Goal: Communication & Community: Answer question/provide support

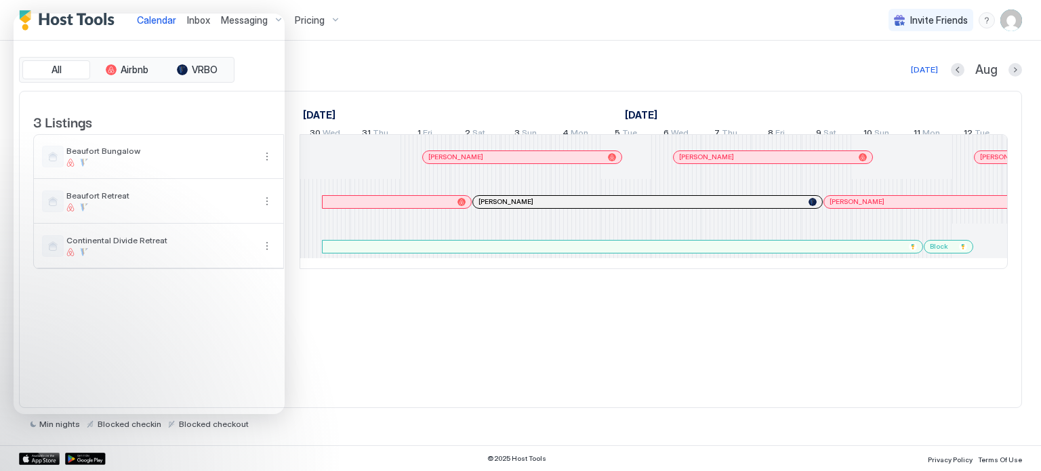
scroll to position [0, 753]
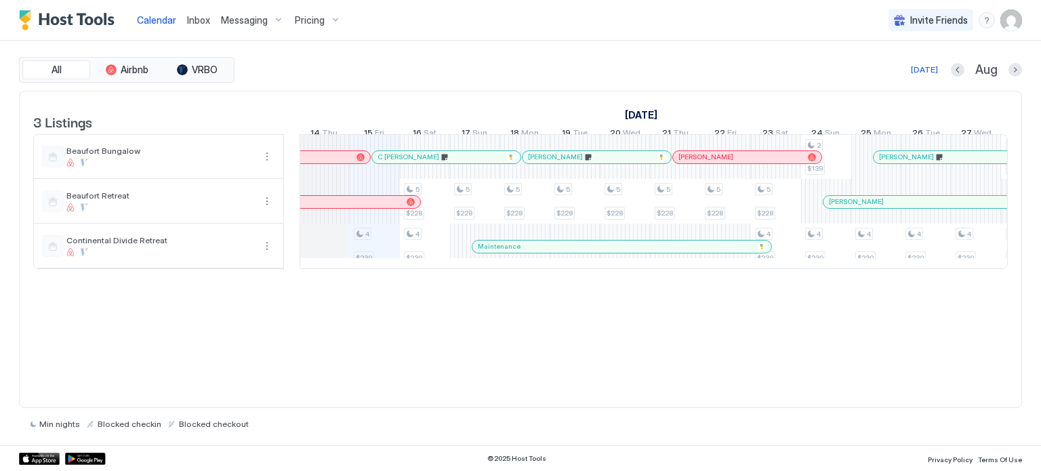
click at [306, 19] on span "Pricing" at bounding box center [310, 20] width 30 height 12
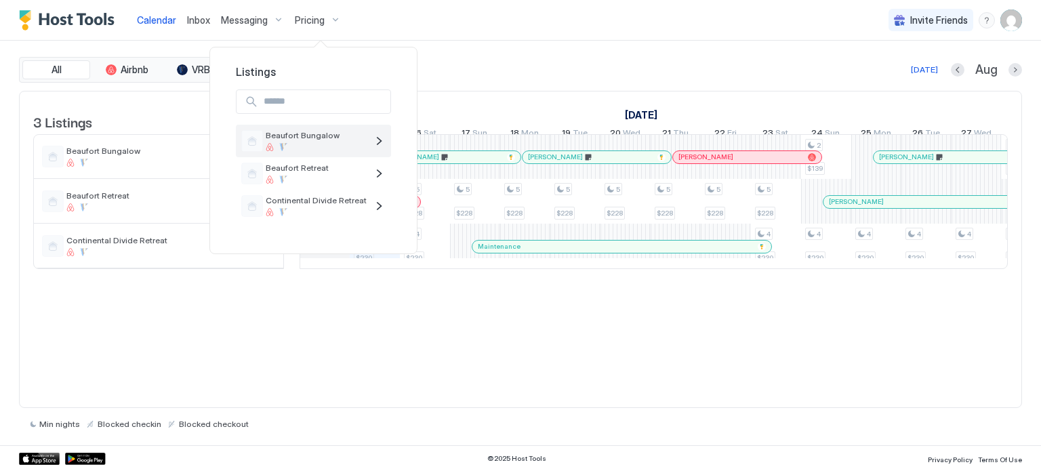
click at [298, 137] on span "Beaufort Bungalow" at bounding box center [316, 135] width 101 height 10
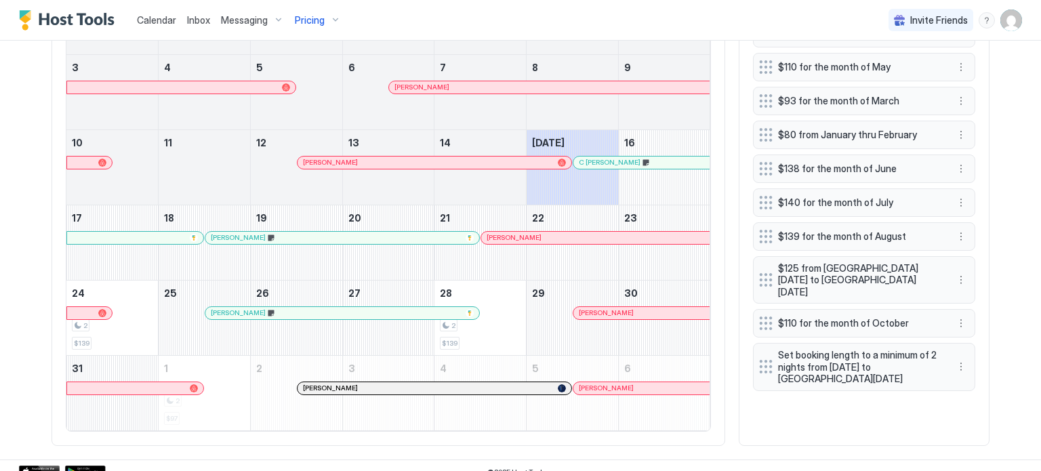
scroll to position [569, 0]
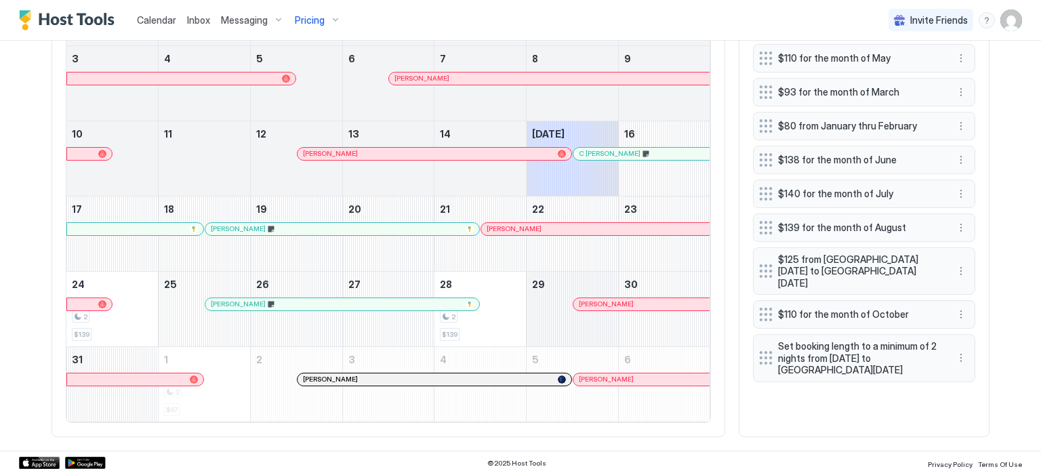
click at [548, 303] on div "August 29, 2025" at bounding box center [573, 309] width 92 height 75
click at [512, 298] on div "2 $139" at bounding box center [480, 309] width 81 height 64
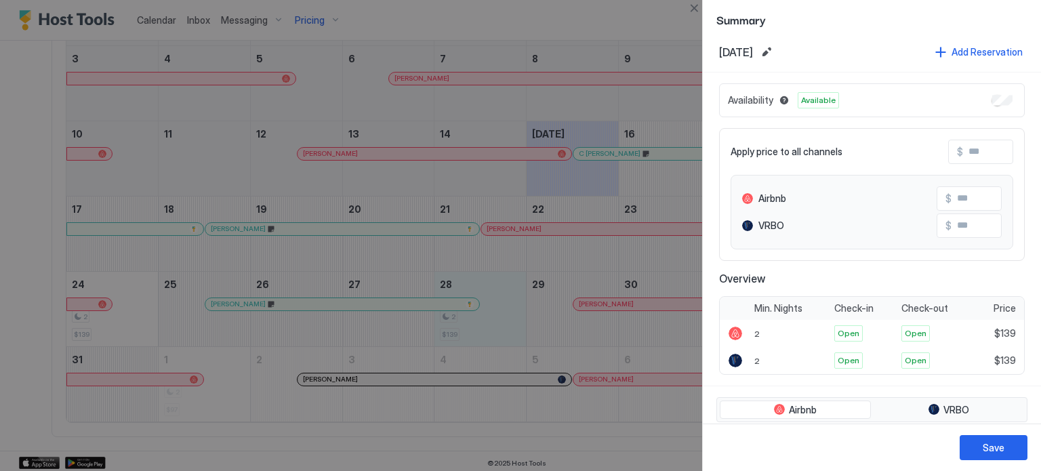
scroll to position [0, 0]
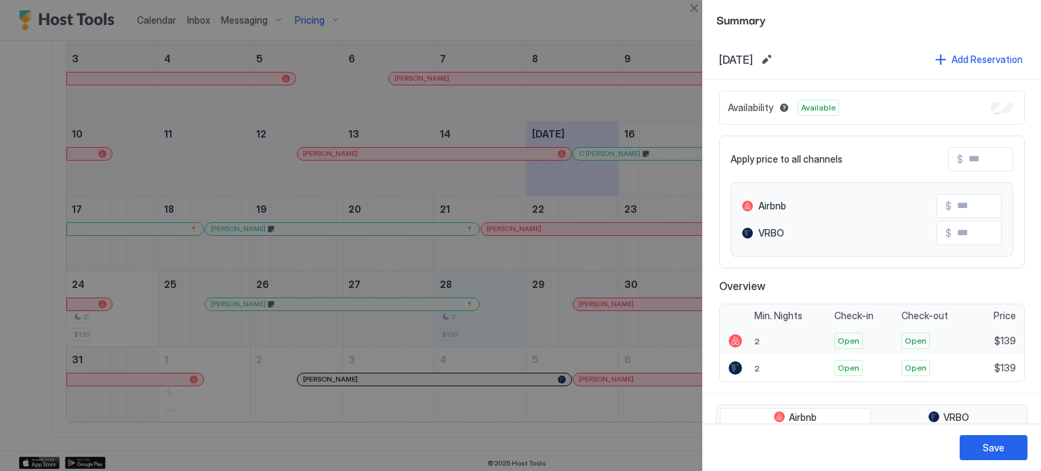
click at [847, 338] on span "Open" at bounding box center [849, 341] width 22 height 12
click at [531, 306] on div at bounding box center [520, 235] width 1041 height 471
click at [216, 400] on div at bounding box center [520, 235] width 1041 height 471
click at [694, 7] on button "Close" at bounding box center [694, 8] width 16 height 16
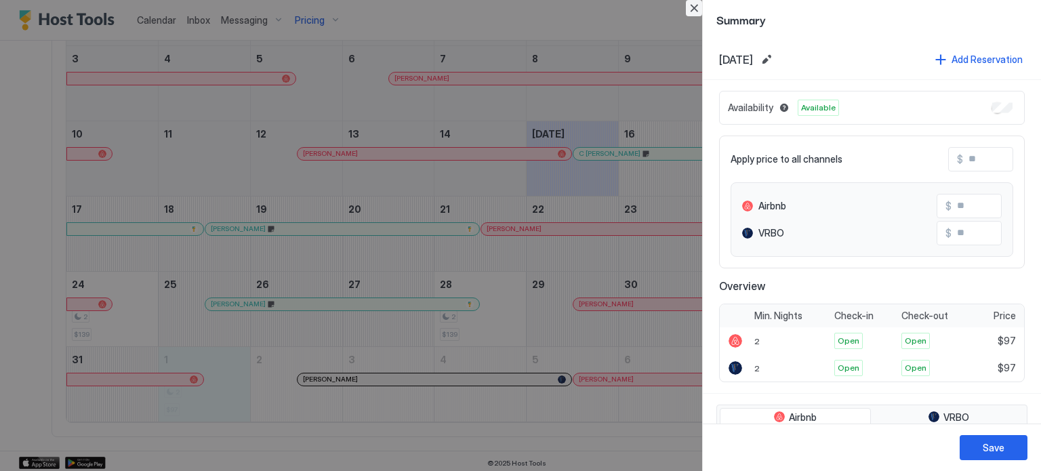
click at [694, 0] on button "Close" at bounding box center [694, 8] width 16 height 16
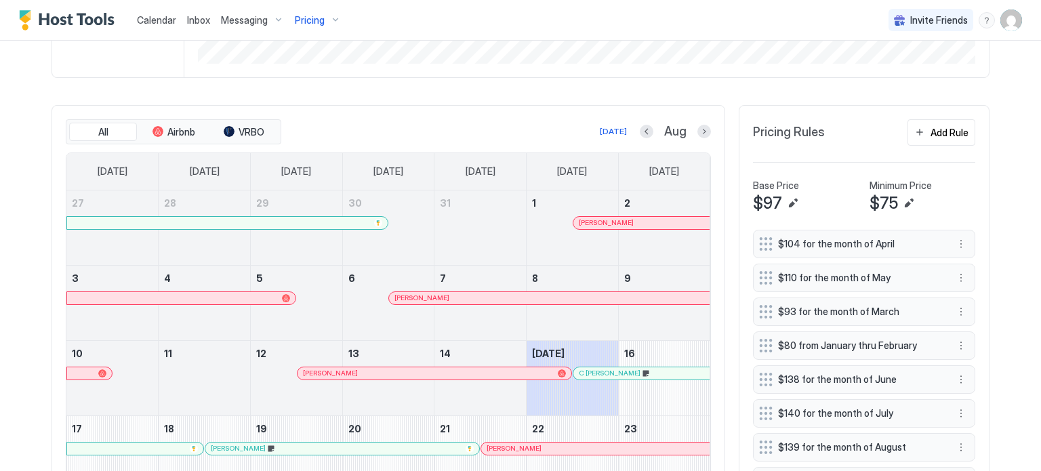
scroll to position [366, 0]
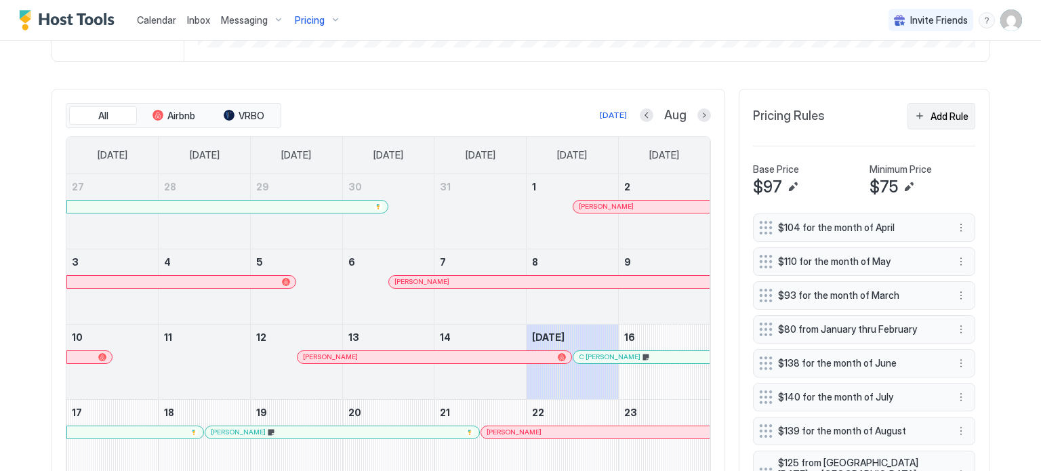
click at [941, 115] on div "Add Rule" at bounding box center [950, 116] width 38 height 14
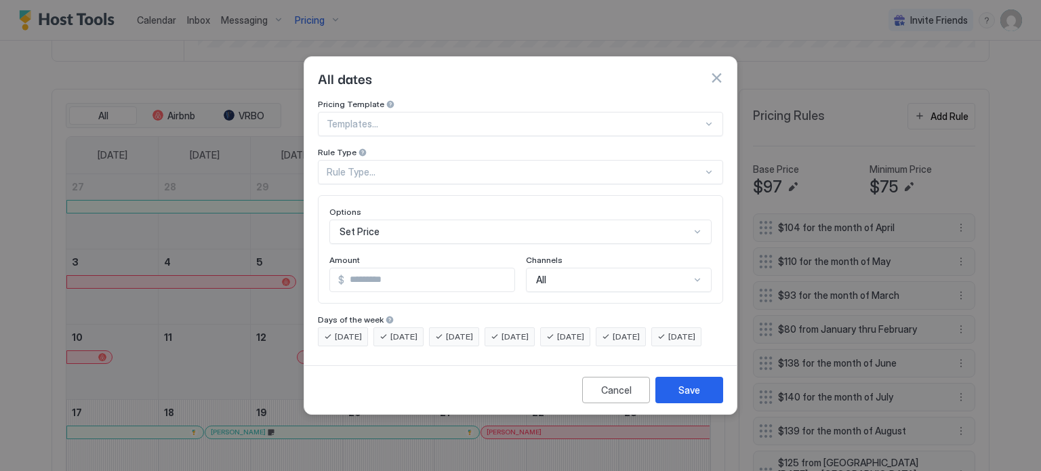
click at [390, 222] on div "Set Price" at bounding box center [520, 232] width 382 height 24
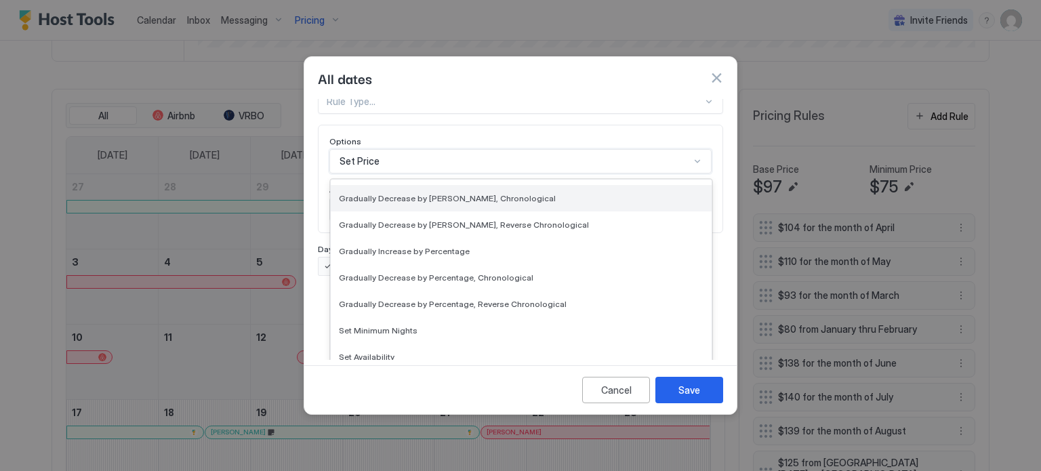
scroll to position [246, 0]
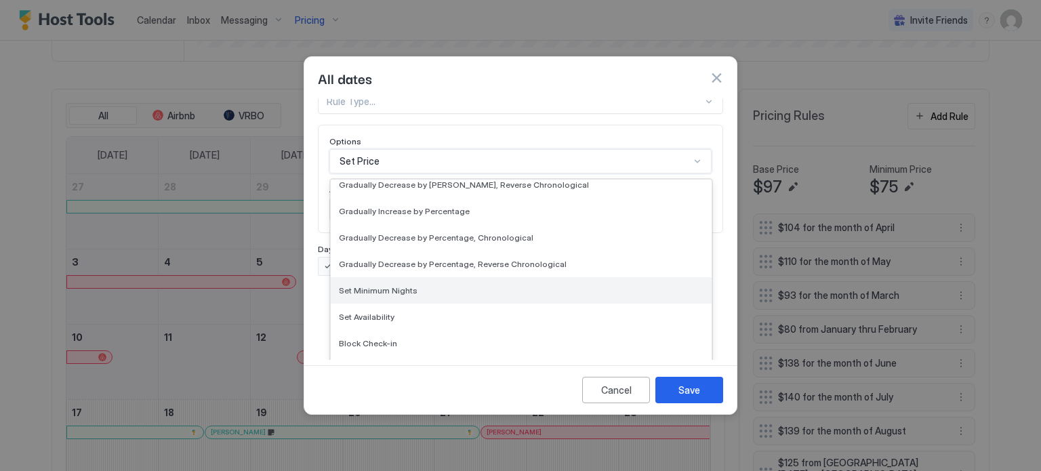
click at [396, 285] on span "Set Minimum Nights" at bounding box center [378, 290] width 79 height 10
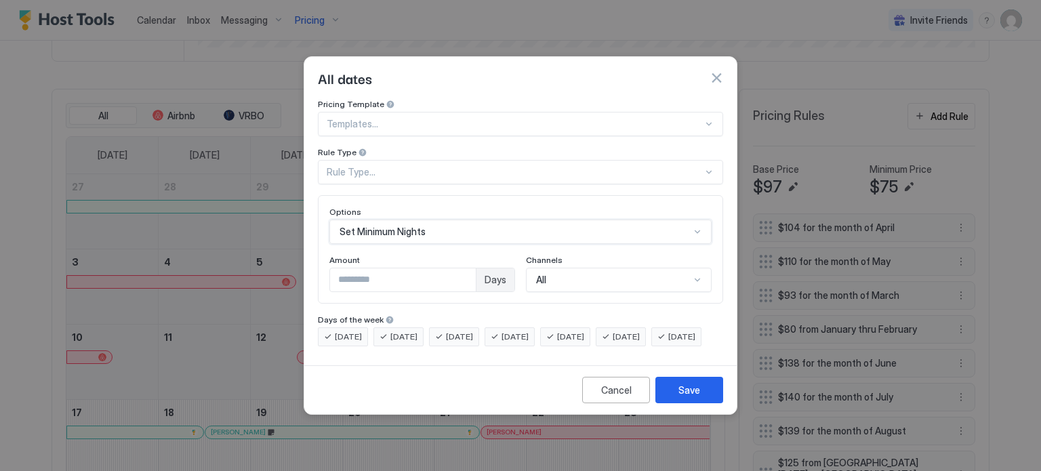
click at [370, 166] on div "Rule Type..." at bounding box center [515, 172] width 376 height 12
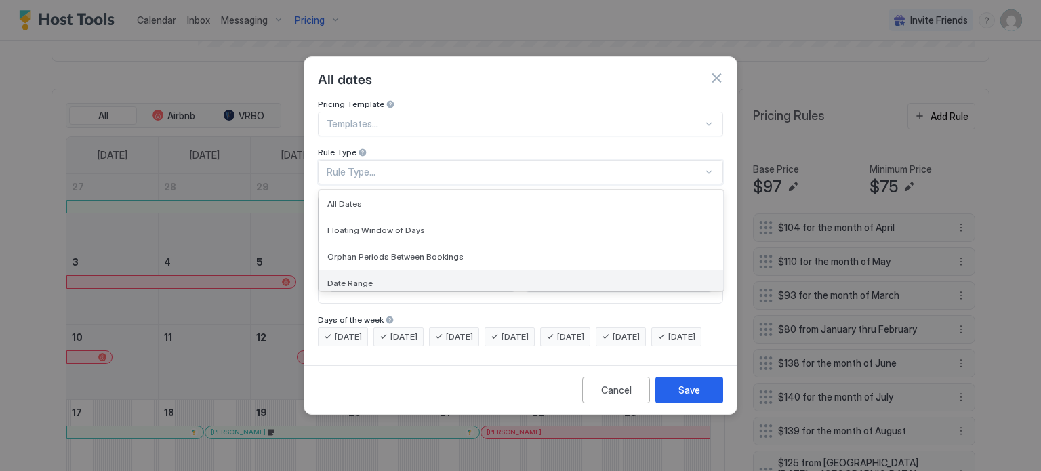
click at [348, 278] on span "Date Range" at bounding box center [349, 283] width 45 height 10
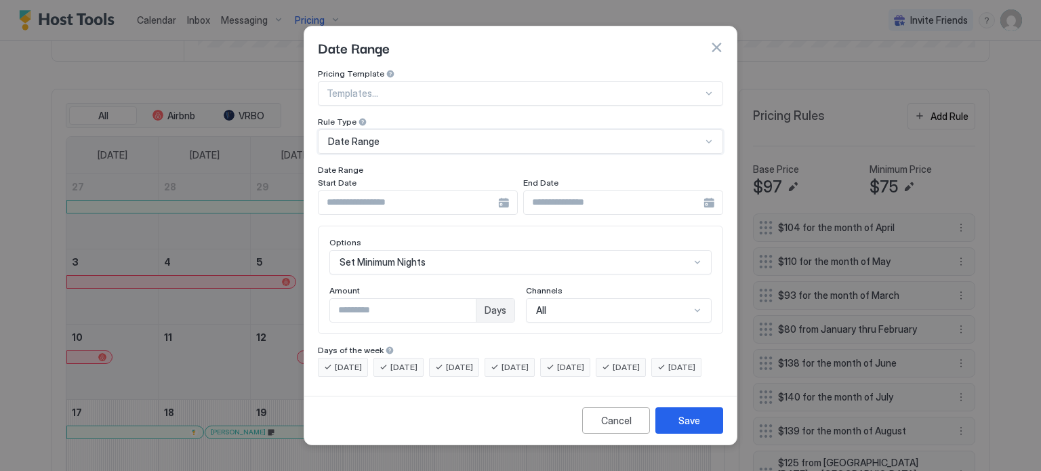
click at [715, 41] on button "button" at bounding box center [717, 48] width 14 height 14
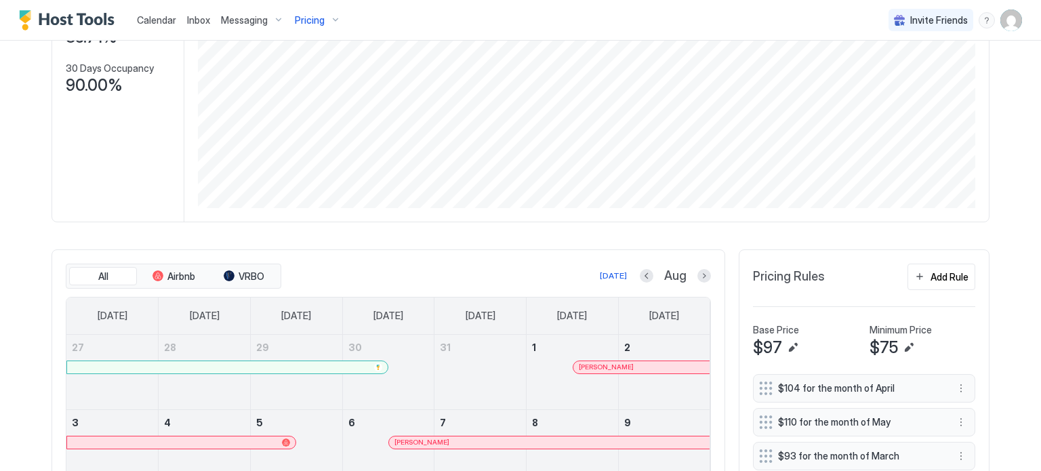
scroll to position [163, 0]
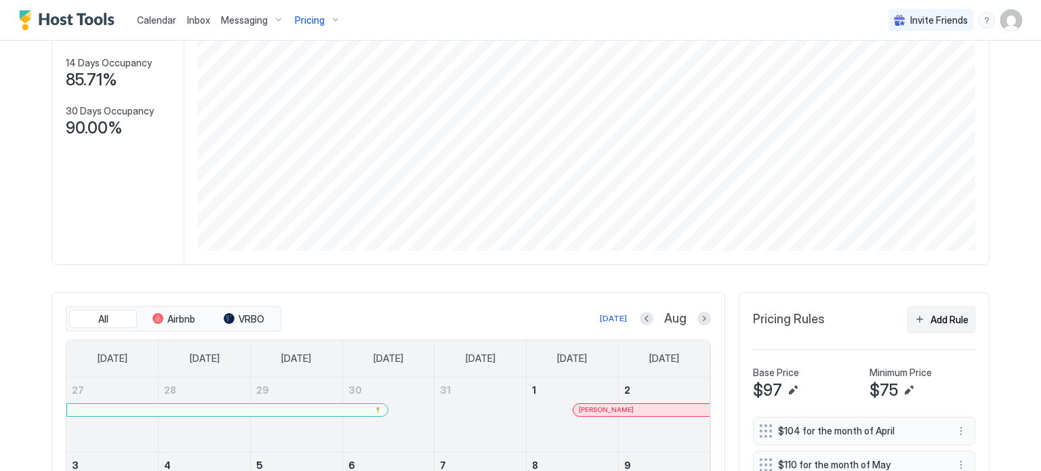
click at [942, 320] on div "Add Rule" at bounding box center [950, 319] width 38 height 14
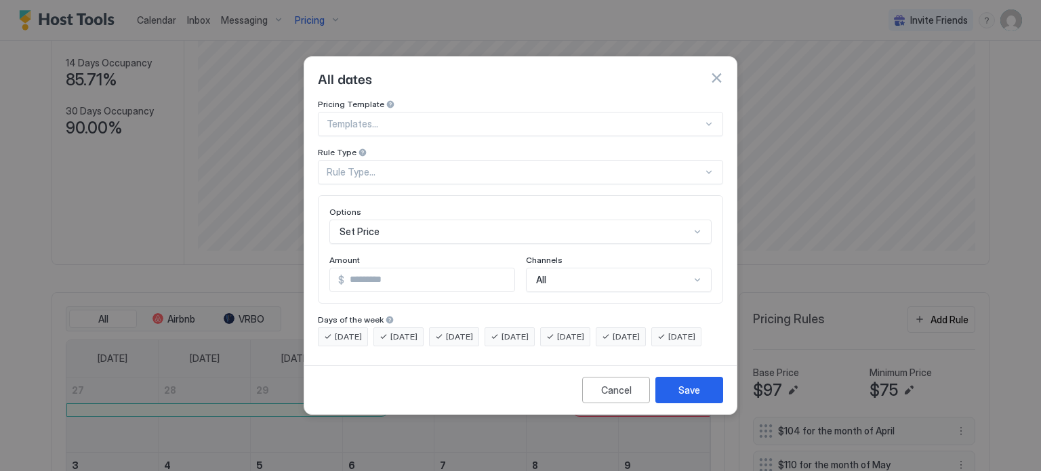
click at [412, 166] on div "Rule Type..." at bounding box center [515, 172] width 376 height 12
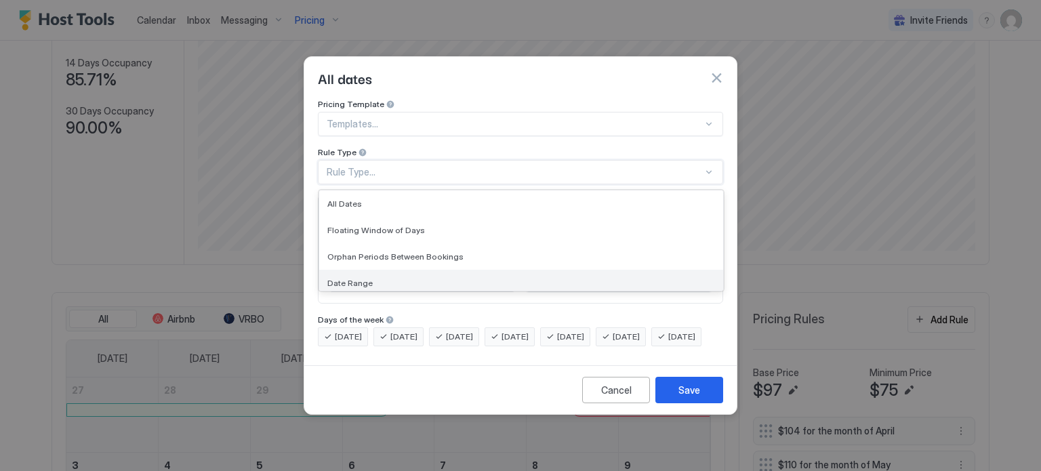
click at [350, 278] on span "Date Range" at bounding box center [349, 283] width 45 height 10
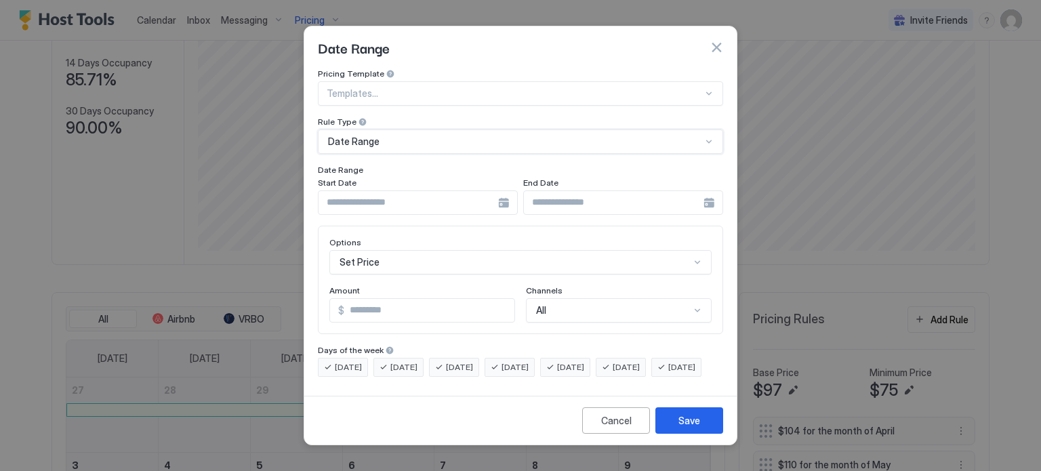
click at [491, 191] on input "Input Field" at bounding box center [409, 202] width 180 height 23
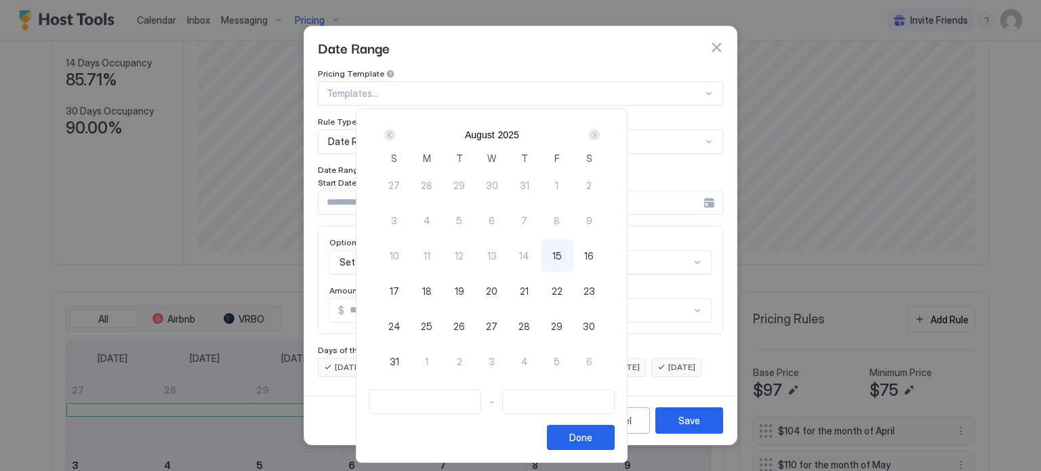
click at [530, 323] on span "28" at bounding box center [525, 326] width 12 height 14
type input "**********"
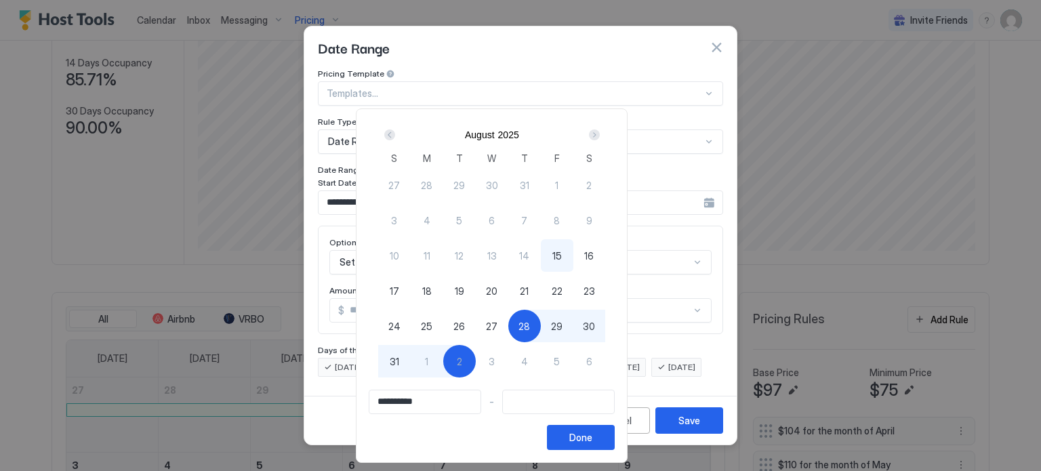
type input "**********"
click at [428, 363] on span "1" at bounding box center [426, 362] width 3 height 14
type input "**********"
click at [592, 437] on div "Done" at bounding box center [580, 437] width 23 height 14
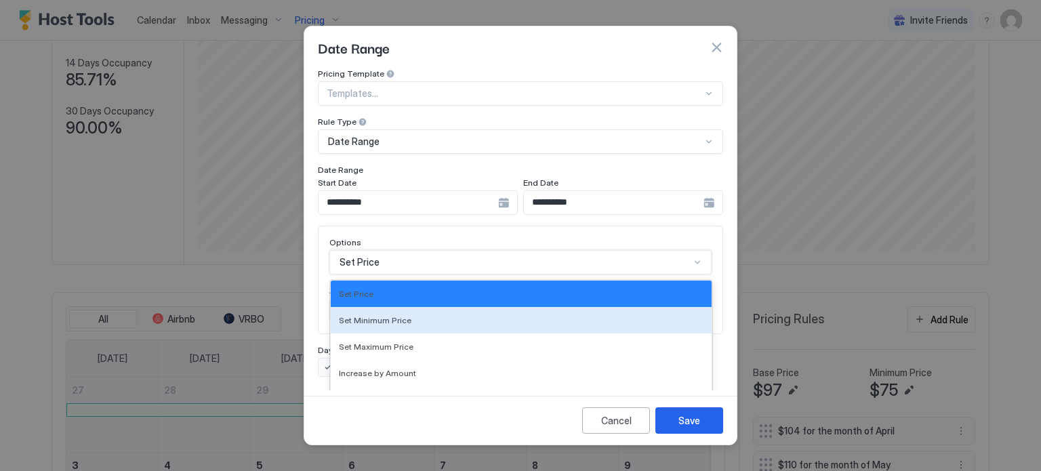
click at [397, 250] on div "17 results available. Use Up and Down to choose options, press Enter to select …" at bounding box center [520, 262] width 382 height 24
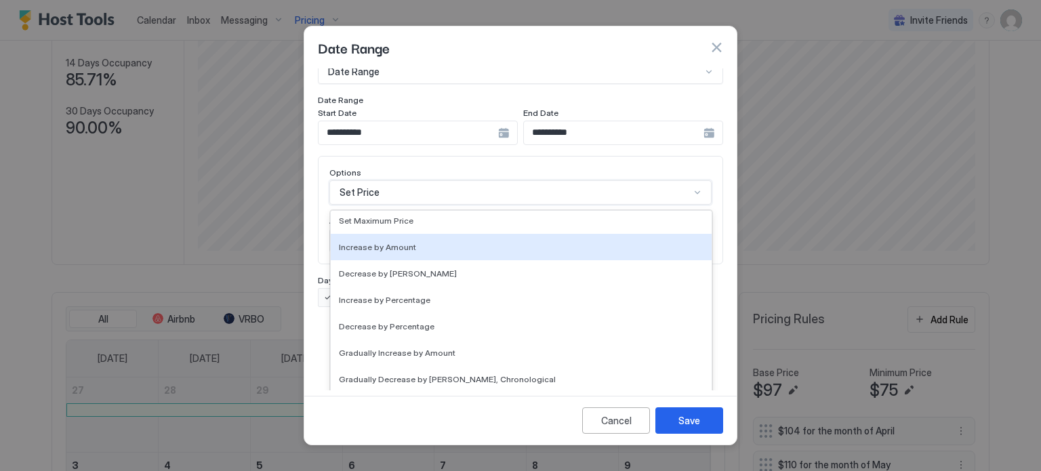
scroll to position [246, 0]
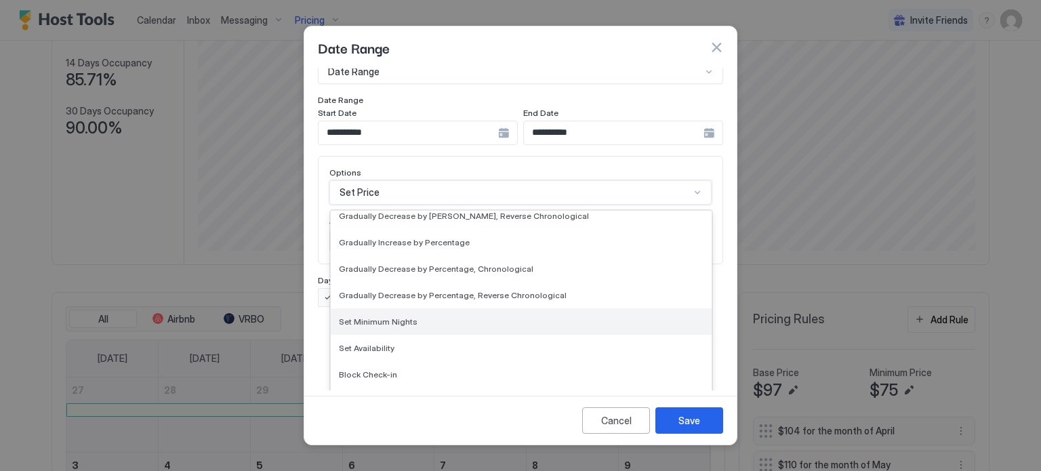
click at [384, 317] on span "Set Minimum Nights" at bounding box center [378, 322] width 79 height 10
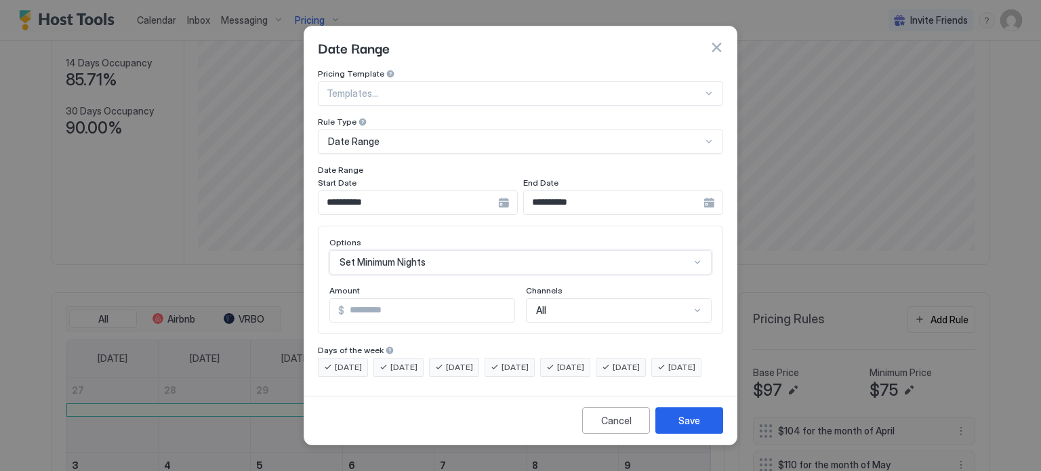
scroll to position [0, 0]
click at [464, 299] on input "*" at bounding box center [403, 310] width 146 height 23
type input "*"
click at [464, 299] on input "*" at bounding box center [403, 310] width 146 height 23
click at [681, 428] on div "Save" at bounding box center [690, 420] width 22 height 14
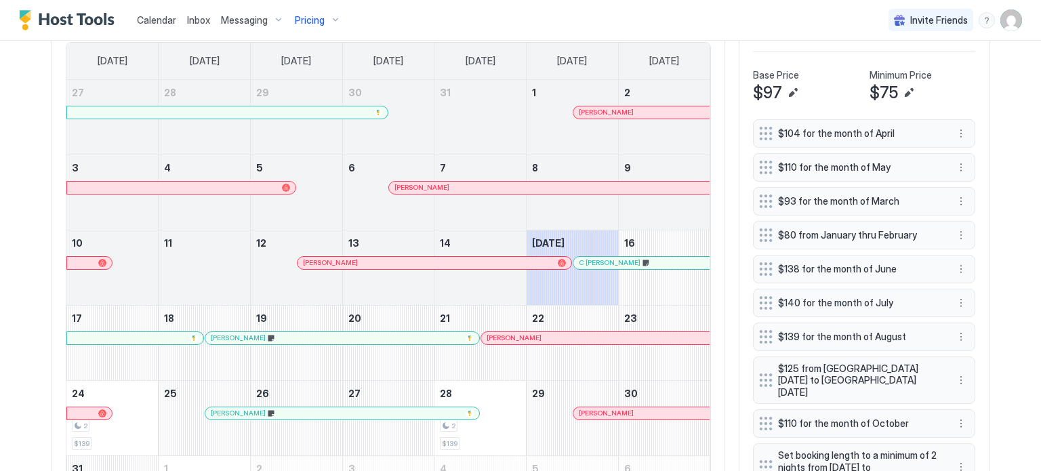
scroll to position [569, 0]
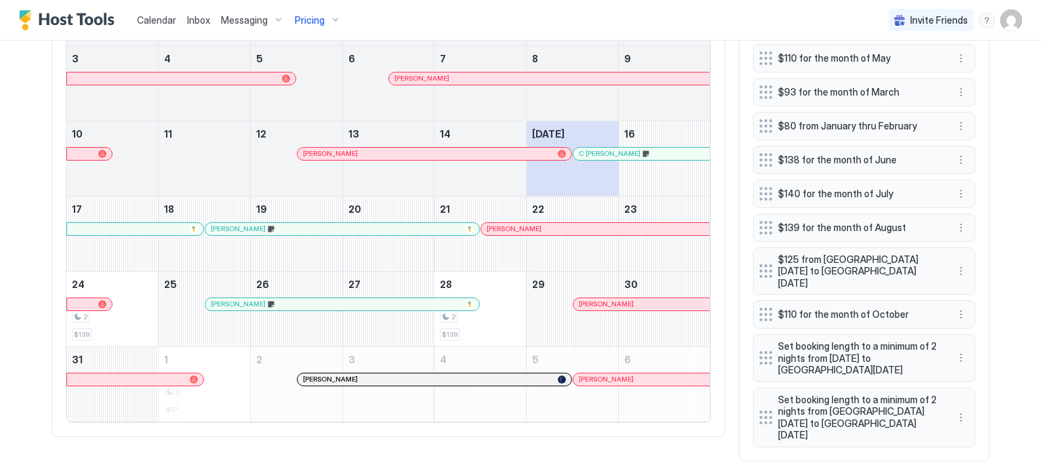
click at [194, 18] on span "Inbox" at bounding box center [198, 20] width 23 height 12
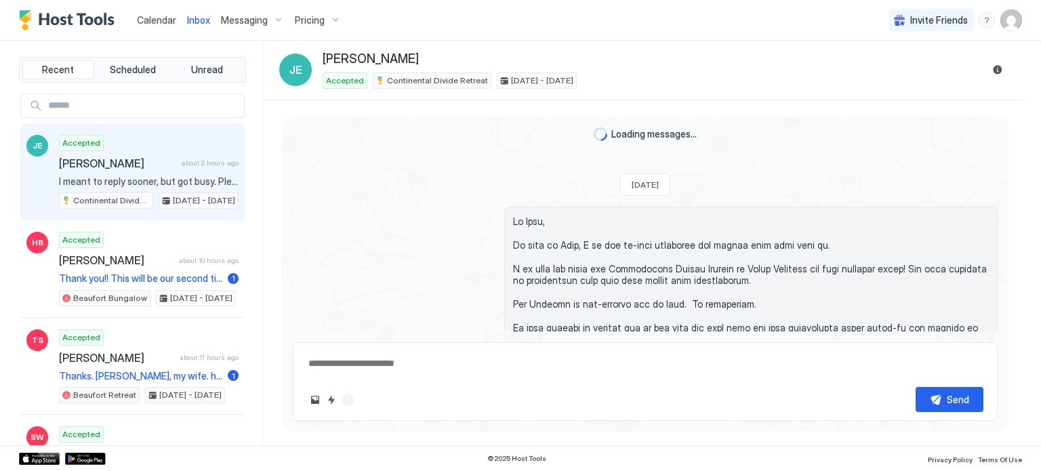
scroll to position [526, 0]
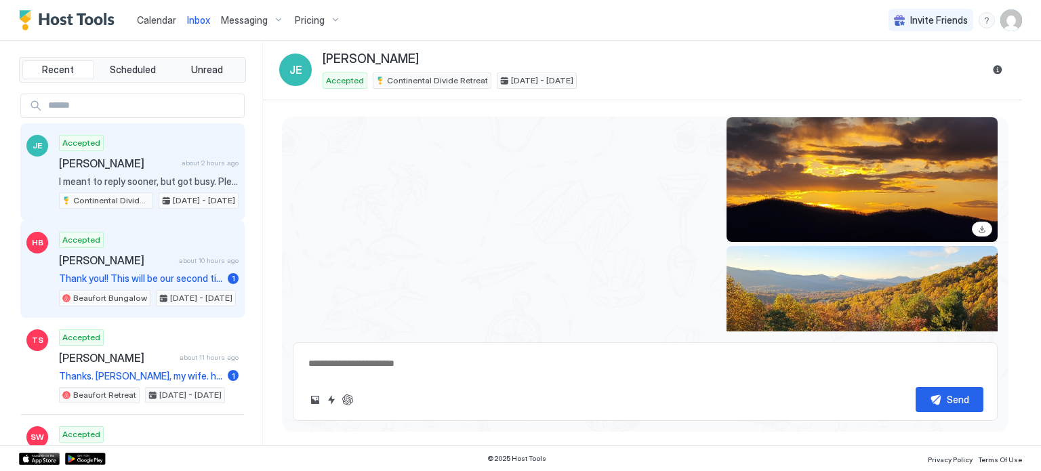
click at [119, 260] on span "[PERSON_NAME]" at bounding box center [116, 261] width 115 height 14
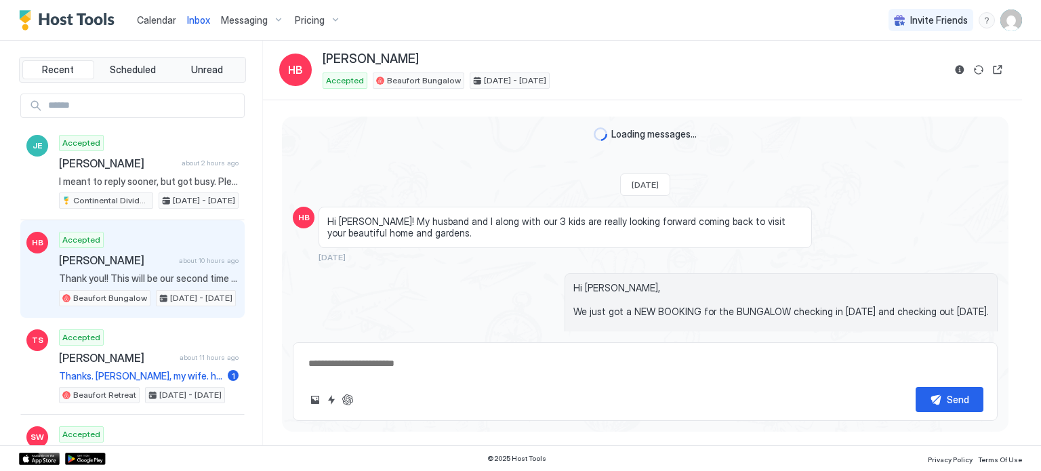
scroll to position [1082, 0]
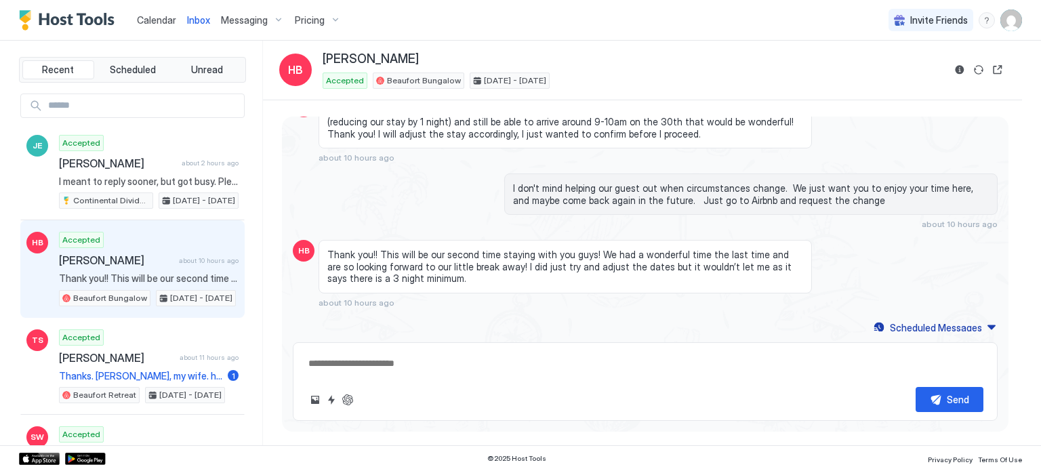
click at [334, 362] on textarea at bounding box center [645, 363] width 676 height 25
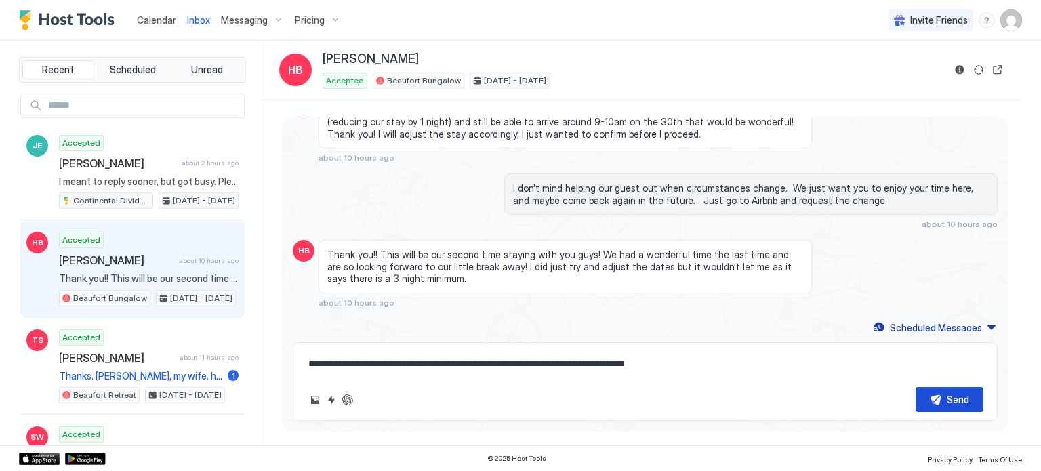
type textarea "**********"
click at [944, 401] on button "Send" at bounding box center [950, 399] width 68 height 25
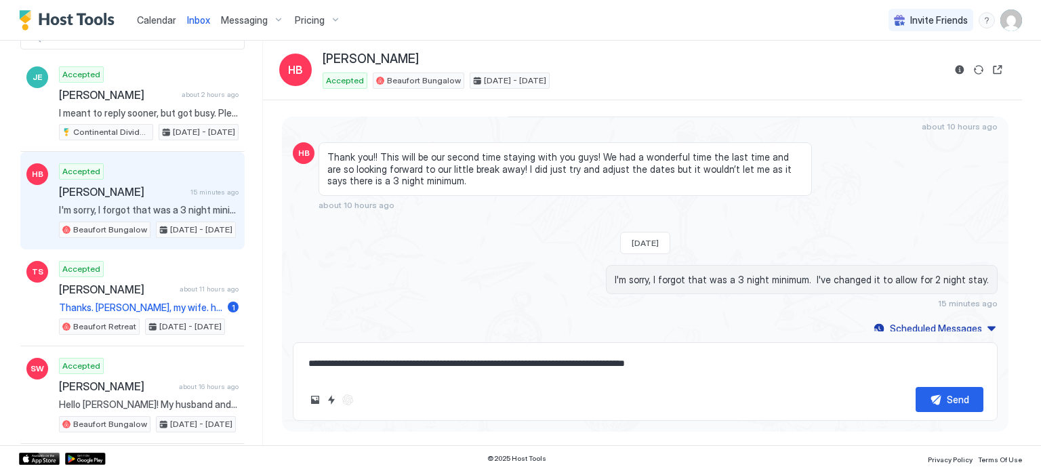
scroll to position [136, 0]
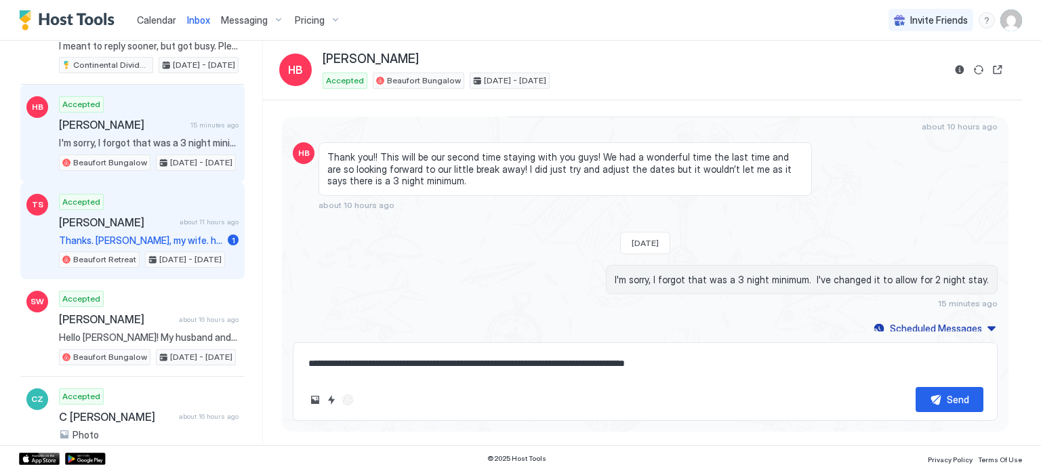
click at [147, 229] on div "Accepted [PERSON_NAME] about 11 hours ago Thanks. [PERSON_NAME], my wife. has a…" at bounding box center [149, 231] width 180 height 75
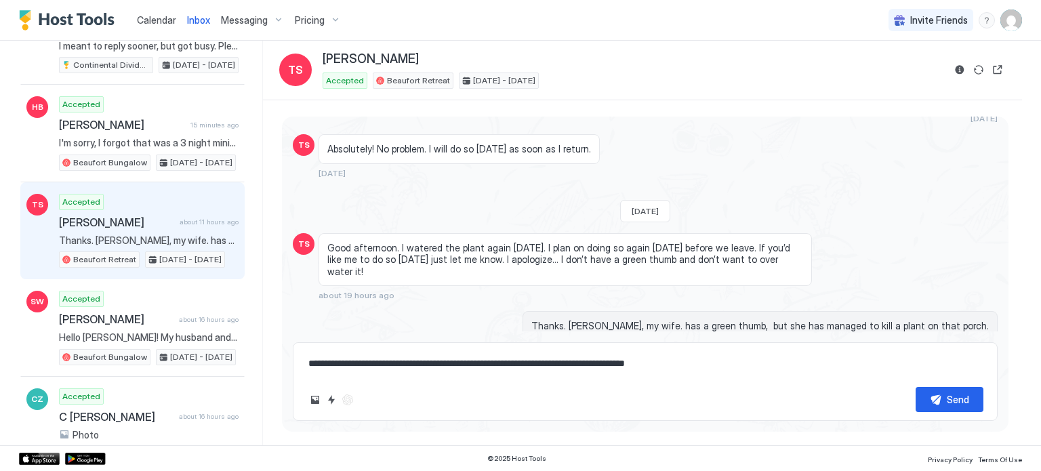
scroll to position [3918, 0]
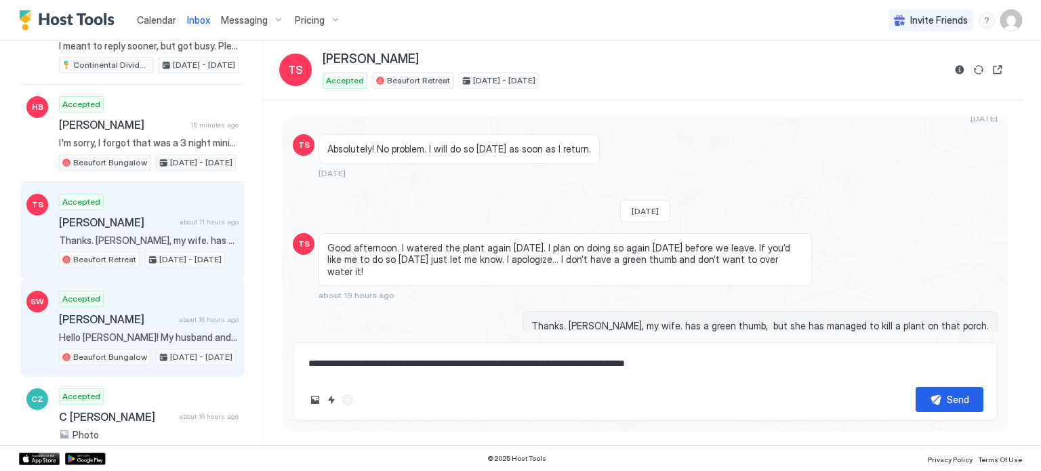
click at [117, 322] on div "Accepted [PERSON_NAME] about 16 hours ago Hello [PERSON_NAME]! My husband and I…" at bounding box center [149, 328] width 180 height 75
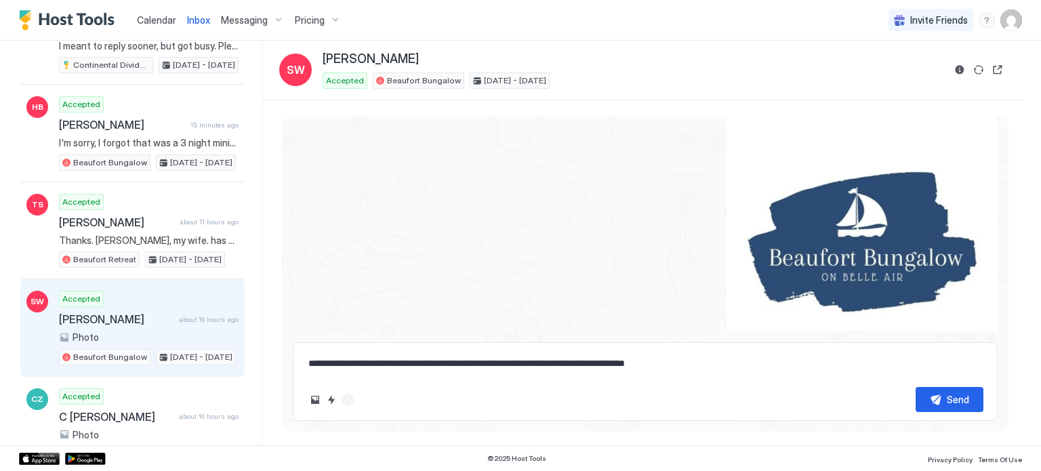
scroll to position [3903, 0]
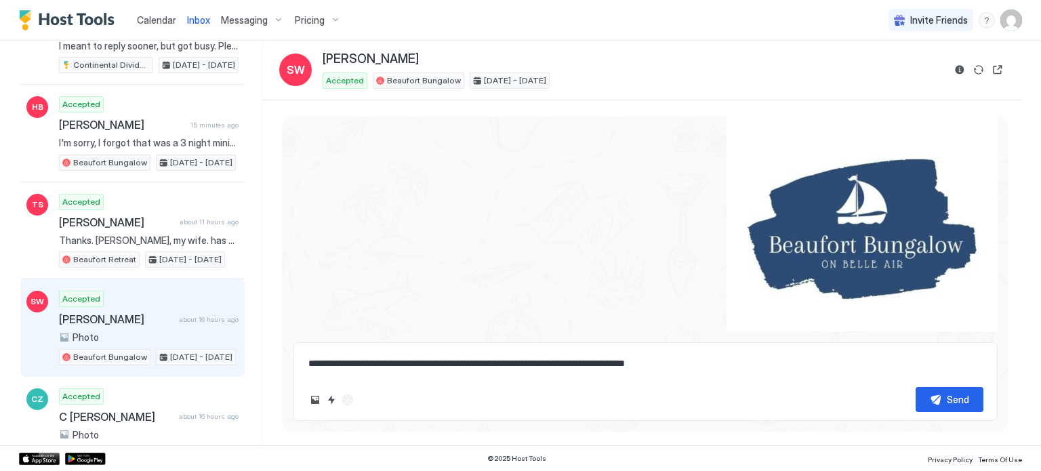
click at [320, 367] on textarea "**********" at bounding box center [645, 363] width 676 height 25
type textarea "**********"
click at [952, 402] on div "Send" at bounding box center [958, 399] width 22 height 14
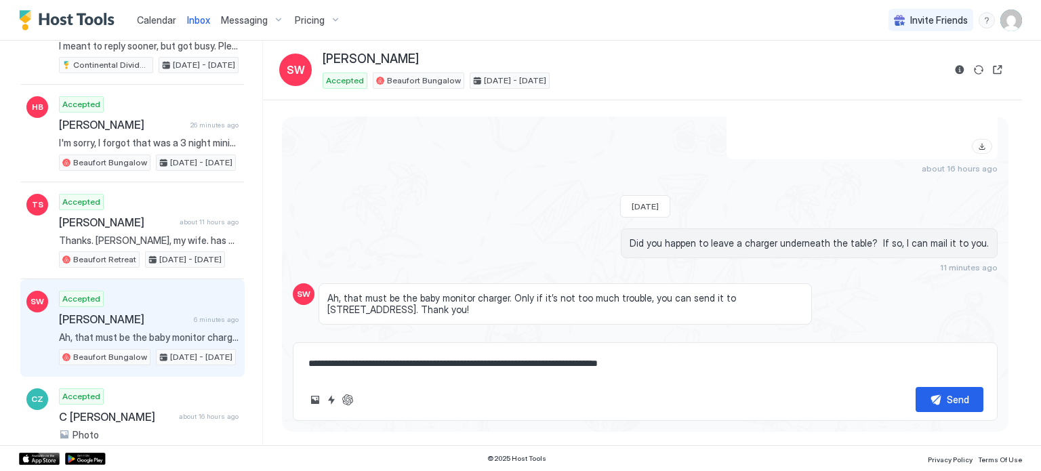
scroll to position [3823, 0]
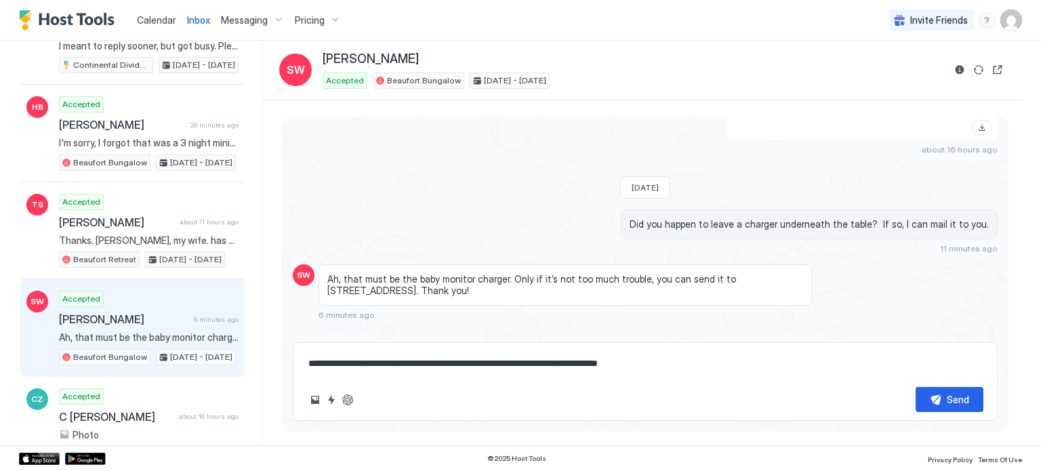
click at [327, 357] on textarea "**********" at bounding box center [645, 363] width 676 height 25
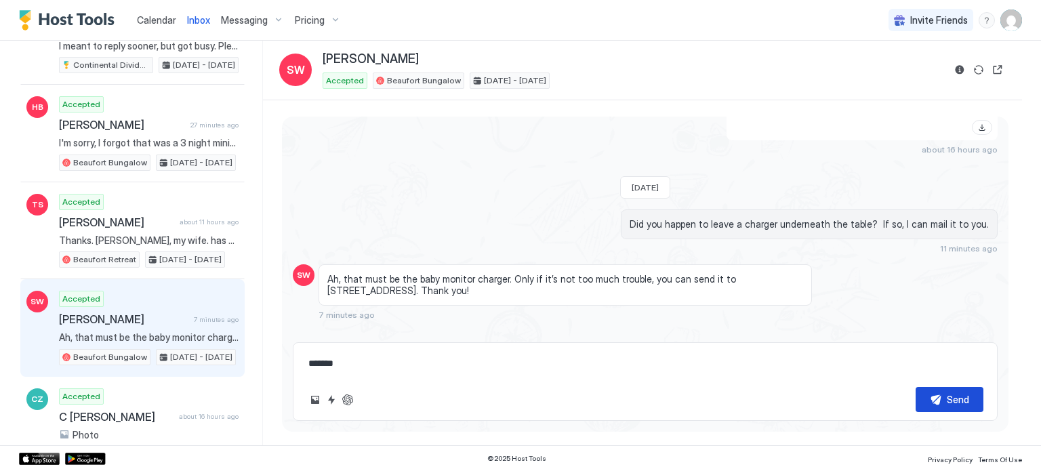
type textarea "*******"
click at [954, 395] on div "Send" at bounding box center [958, 399] width 22 height 14
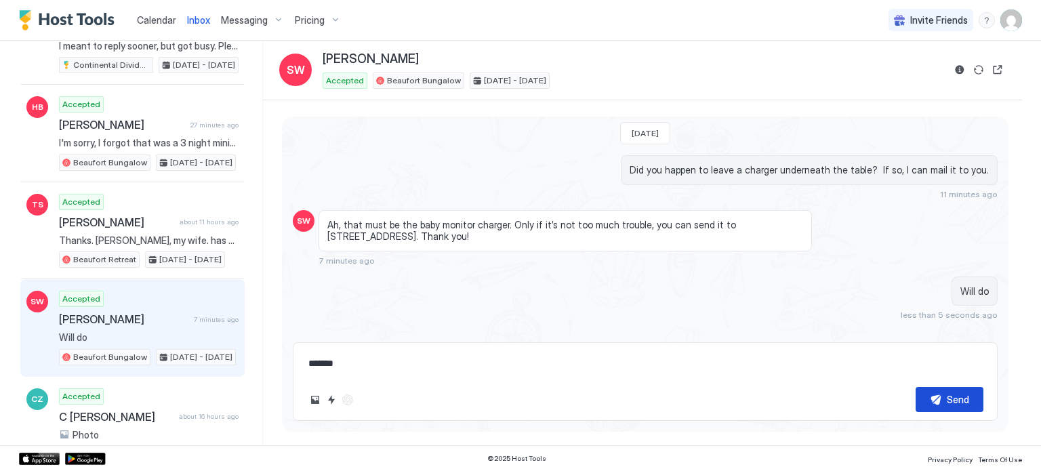
scroll to position [3669, 0]
click at [100, 312] on span "[PERSON_NAME]" at bounding box center [118, 319] width 119 height 14
click at [99, 312] on span "[PERSON_NAME]" at bounding box center [118, 319] width 119 height 14
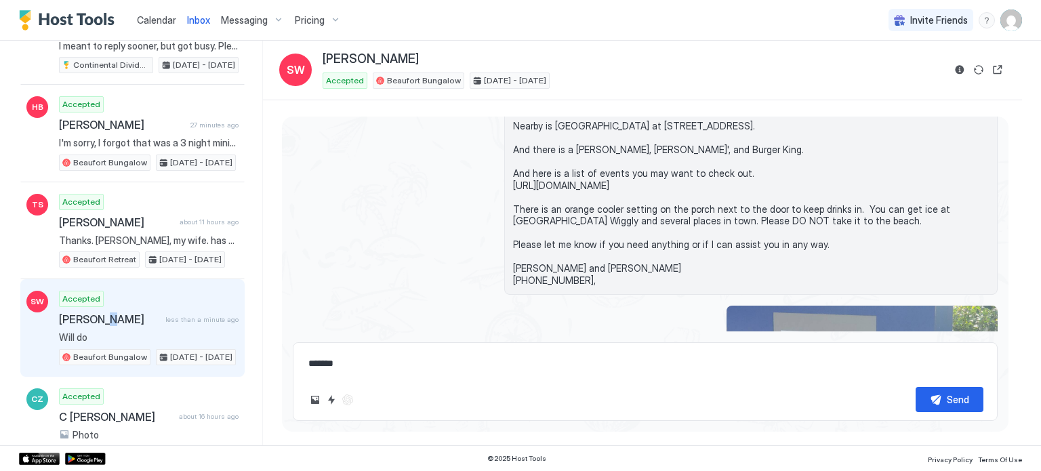
scroll to position [347, 0]
